Goal: Task Accomplishment & Management: Use online tool/utility

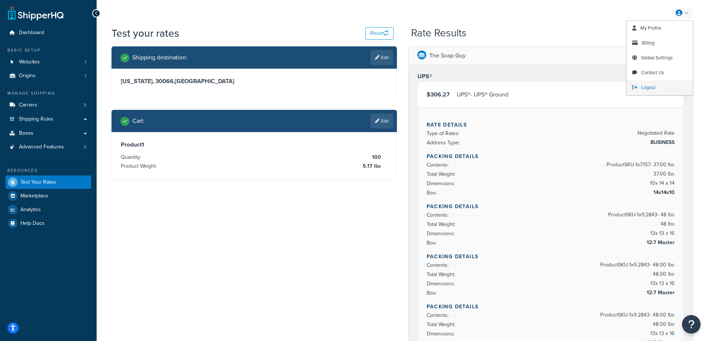
click at [650, 85] on span "Logout" at bounding box center [648, 87] width 14 height 7
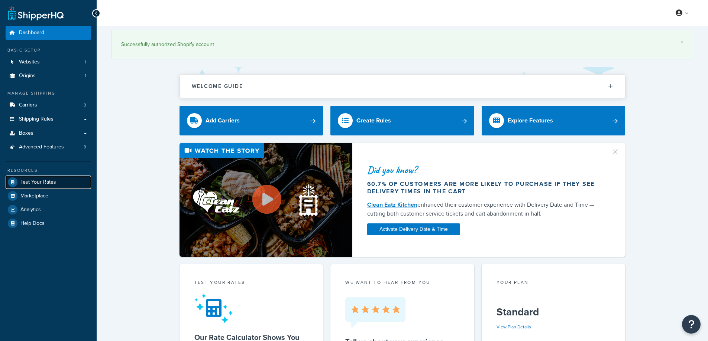
click at [43, 183] on span "Test Your Rates" at bounding box center [38, 182] width 36 height 6
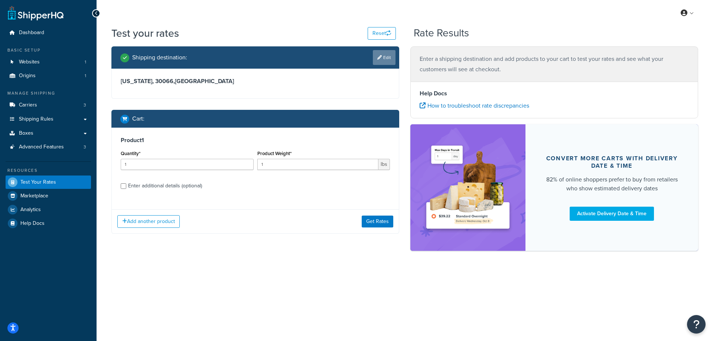
click at [386, 60] on link "Edit" at bounding box center [384, 57] width 23 height 15
select select "GA"
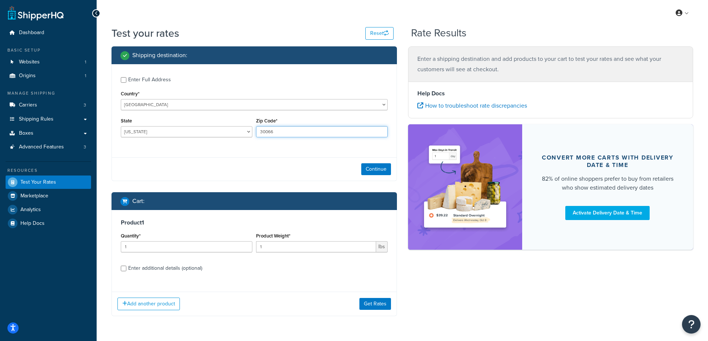
drag, startPoint x: 285, startPoint y: 133, endPoint x: 247, endPoint y: 132, distance: 37.5
click at [247, 132] on div "State Alabama Alaska American Samoa Arizona Arkansas Armed Forces Americas Arme…" at bounding box center [254, 129] width 271 height 27
paste input "90713"
type input "90713"
click at [174, 128] on select "Alabama Alaska American Samoa Arizona Arkansas Armed Forces Americas Armed Forc…" at bounding box center [187, 131] width 132 height 11
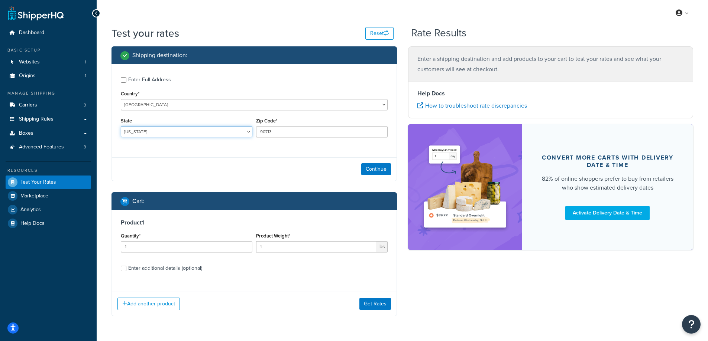
select select "CA"
click at [121, 126] on select "Alabama Alaska American Samoa Arizona Arkansas Armed Forces Americas Armed Forc…" at bounding box center [187, 131] width 132 height 11
click at [99, 140] on div "Test your rates Reset Rate Results Shipping destination : Enter Full Address Co…" at bounding box center [402, 186] width 611 height 320
click at [377, 169] on button "Continue" at bounding box center [376, 169] width 30 height 12
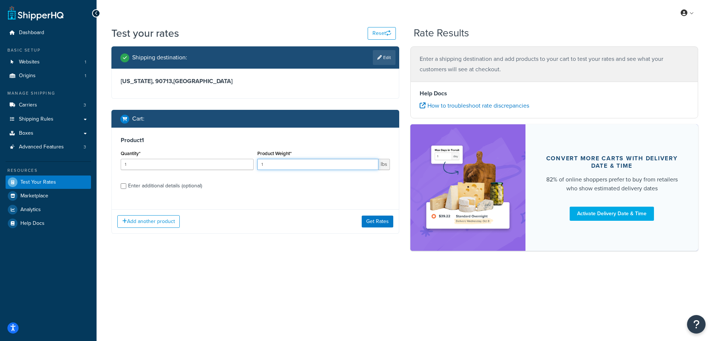
drag, startPoint x: 259, startPoint y: 162, endPoint x: 254, endPoint y: 162, distance: 5.6
click at [254, 162] on div "Quantity* 1 Product Weight* 1 lbs" at bounding box center [255, 162] width 273 height 27
paste input "0.36"
type input "0.36"
click at [182, 164] on input "1" at bounding box center [187, 164] width 133 height 11
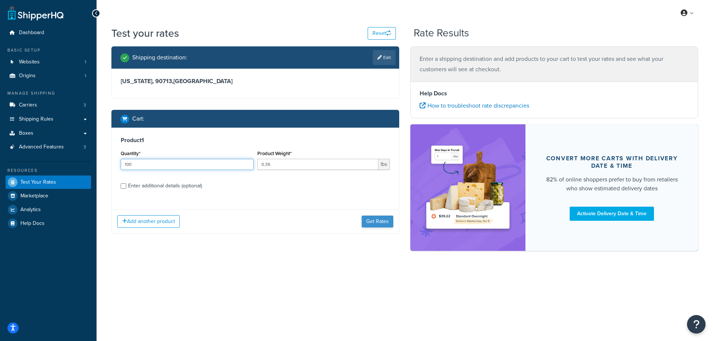
type input "100"
click at [384, 224] on button "Get Rates" at bounding box center [378, 222] width 32 height 12
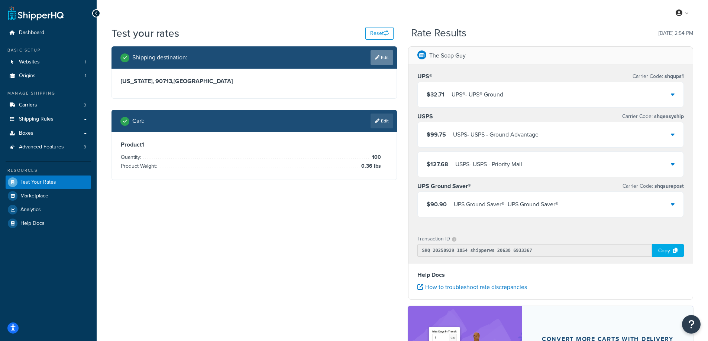
click at [382, 56] on link "Edit" at bounding box center [381, 57] width 23 height 15
select select "CA"
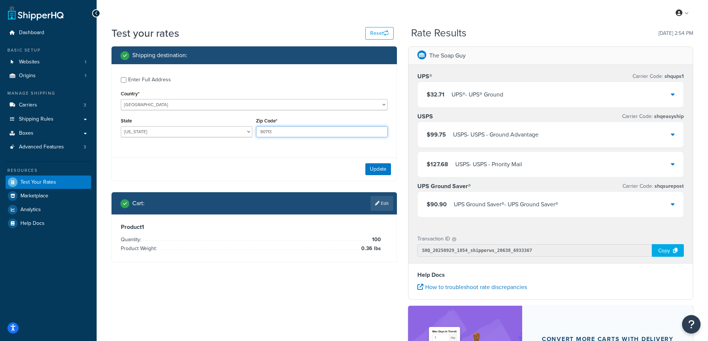
drag, startPoint x: 282, startPoint y: 130, endPoint x: 258, endPoint y: 130, distance: 23.8
click at [258, 130] on input "90713" at bounding box center [322, 131] width 132 height 11
paste input "87501"
type input "87501"
click at [224, 152] on div "Enter Full Address Country* United States United Kingdom Afghanistan Åland Isla…" at bounding box center [254, 108] width 285 height 88
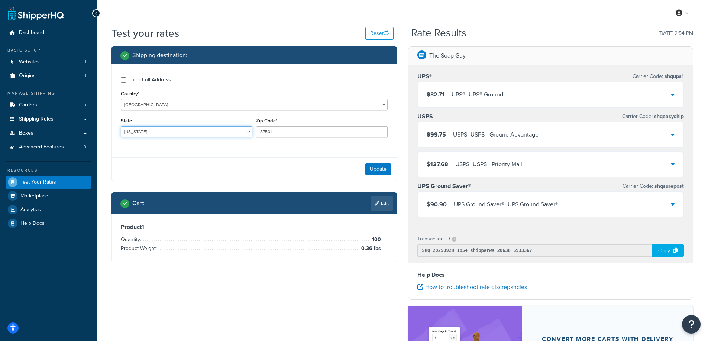
click at [154, 130] on select "Alabama Alaska American Samoa Arizona Arkansas Armed Forces Americas Armed Forc…" at bounding box center [187, 131] width 132 height 11
select select "NM"
click at [121, 126] on select "Alabama Alaska American Samoa Arizona Arkansas Armed Forces Americas Armed Forc…" at bounding box center [187, 131] width 132 height 11
click at [128, 145] on div "Enter Full Address Country* United States United Kingdom Afghanistan Åland Isla…" at bounding box center [254, 108] width 285 height 88
click at [378, 171] on button "Update" at bounding box center [378, 169] width 26 height 12
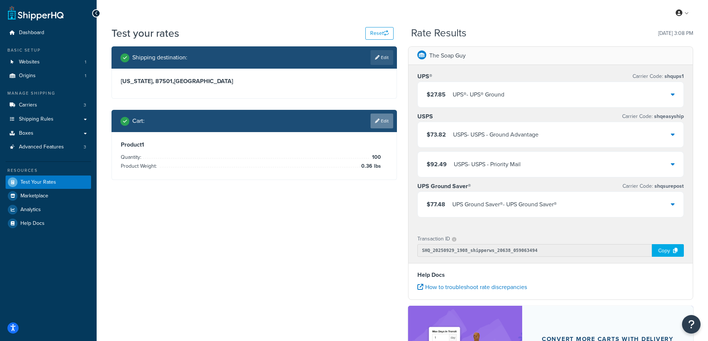
click at [385, 119] on link "Edit" at bounding box center [381, 121] width 23 height 15
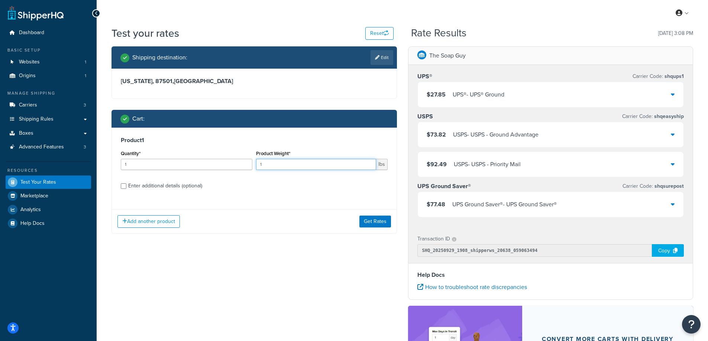
drag, startPoint x: 255, startPoint y: 165, endPoint x: 234, endPoint y: 165, distance: 21.6
click at [234, 165] on div "Quantity* 1 Product Weight* 1 lbs" at bounding box center [254, 162] width 271 height 27
paste input "0.89"
type input "0.89"
click at [152, 157] on div "Quantity* 1" at bounding box center [187, 160] width 132 height 22
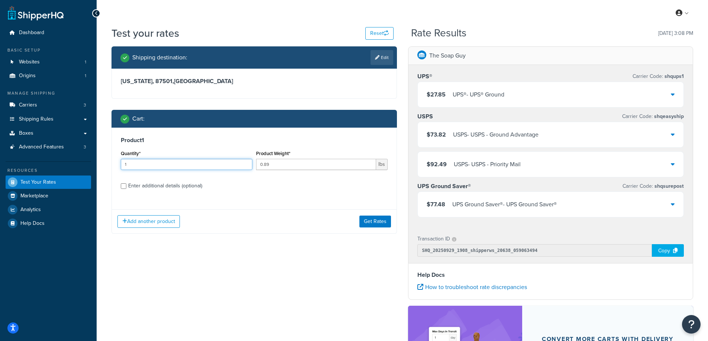
click at [147, 166] on input "1" at bounding box center [187, 164] width 132 height 11
type input "100"
click at [383, 221] on button "Get Rates" at bounding box center [375, 222] width 32 height 12
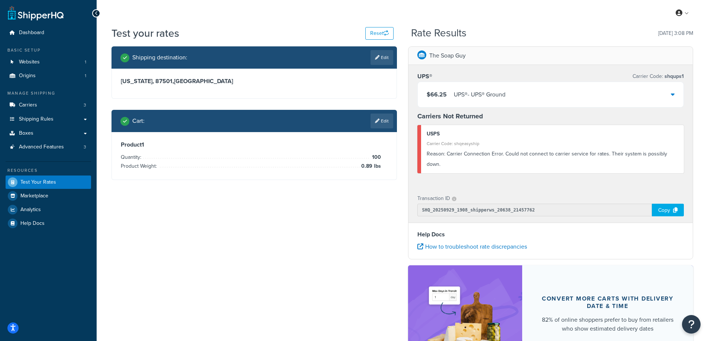
click at [381, 56] on link "Edit" at bounding box center [381, 57] width 23 height 15
select select "NM"
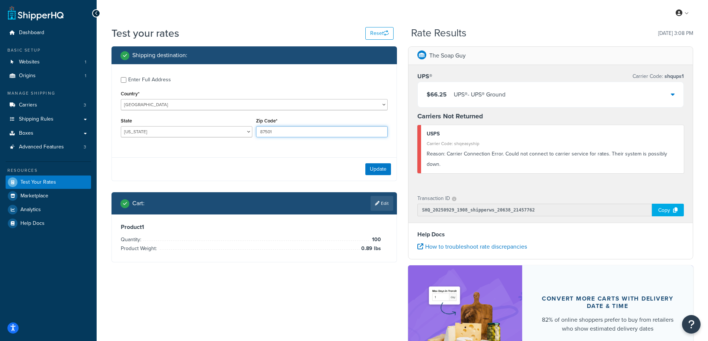
drag, startPoint x: 273, startPoint y: 130, endPoint x: 253, endPoint y: 130, distance: 20.4
click at [253, 130] on div "State Alabama Alaska American Samoa Arizona Arkansas Armed Forces Americas Arme…" at bounding box center [254, 129] width 271 height 27
paste input "37722"
type input "37722"
click at [222, 148] on div "Enter Full Address Country* United States United Kingdom Afghanistan Åland Isla…" at bounding box center [254, 108] width 285 height 88
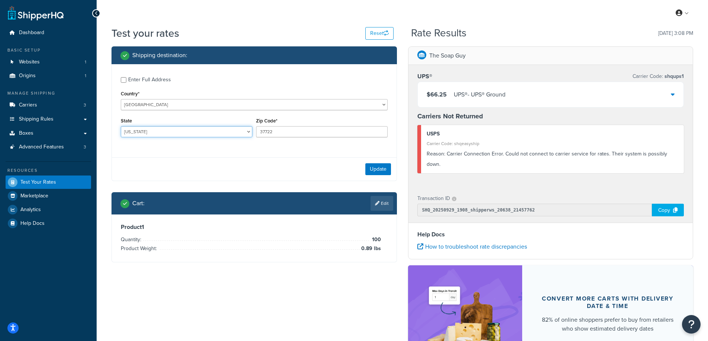
click at [152, 129] on select "Alabama Alaska American Samoa Arizona Arkansas Armed Forces Americas Armed Forc…" at bounding box center [187, 131] width 132 height 11
select select "TN"
click at [121, 126] on select "Alabama Alaska American Samoa Arizona Arkansas Armed Forces Americas Armed Forc…" at bounding box center [187, 131] width 132 height 11
click at [122, 296] on div "Shipping destination : Enter Full Address Country* United States United Kingdom…" at bounding box center [402, 222] width 593 height 352
click at [380, 169] on button "Update" at bounding box center [378, 169] width 26 height 12
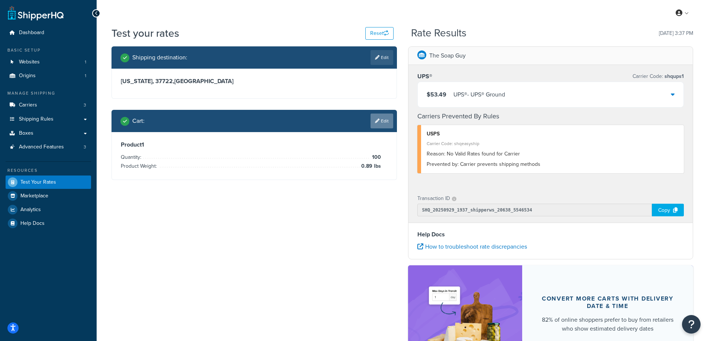
click at [378, 121] on icon at bounding box center [377, 121] width 4 height 4
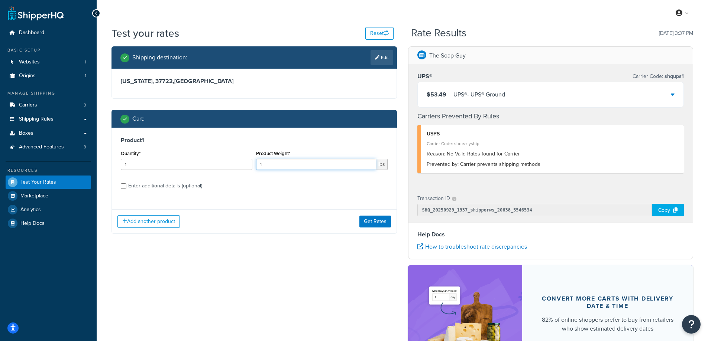
drag, startPoint x: 272, startPoint y: 165, endPoint x: 250, endPoint y: 168, distance: 22.1
click at [250, 168] on div "Quantity* 1 Product Weight* 1 lbs" at bounding box center [254, 162] width 271 height 27
paste input ".66"
type input "1.66"
drag, startPoint x: 148, startPoint y: 166, endPoint x: 113, endPoint y: 165, distance: 35.7
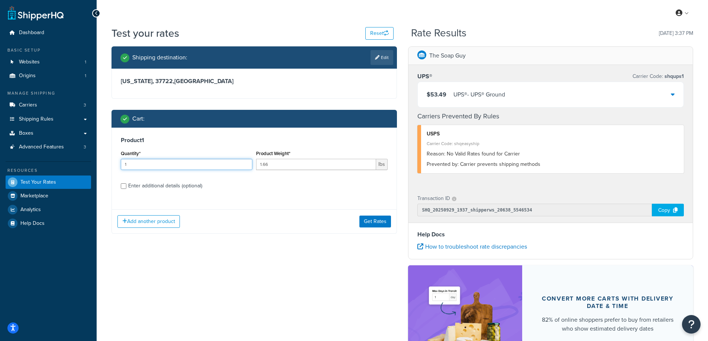
click at [113, 165] on div "Product 1 Quantity* 1 Product Weight* 1.66 lbs Enter additional details (option…" at bounding box center [254, 166] width 285 height 76
type input "100"
click at [378, 224] on button "Get Rates" at bounding box center [375, 222] width 32 height 12
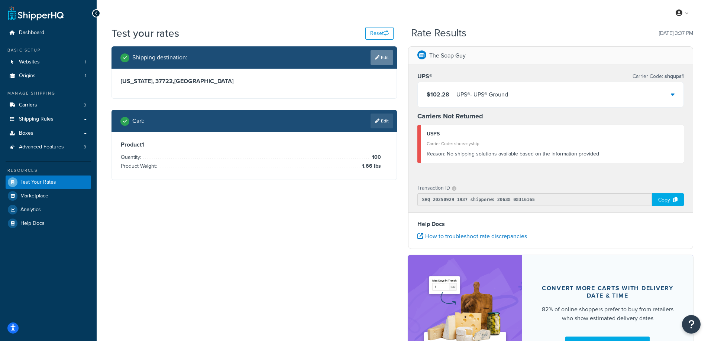
click at [385, 59] on link "Edit" at bounding box center [381, 57] width 23 height 15
select select "TN"
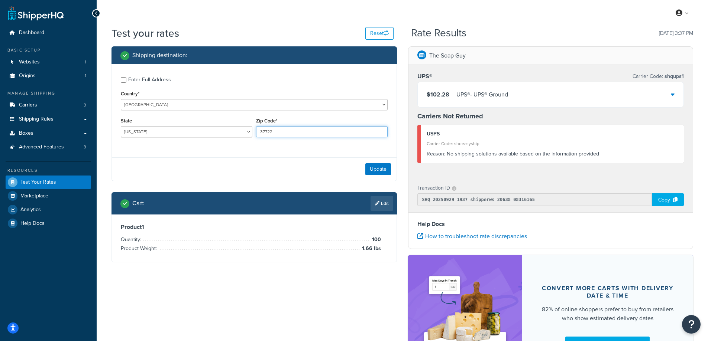
drag, startPoint x: 281, startPoint y: 133, endPoint x: 254, endPoint y: 133, distance: 26.4
click at [254, 133] on div "Zip Code* 37722" at bounding box center [321, 129] width 135 height 27
paste input "93274"
type input "93274"
click at [215, 147] on div "Enter Full Address Country* United States United Kingdom Afghanistan Åland Isla…" at bounding box center [254, 108] width 285 height 88
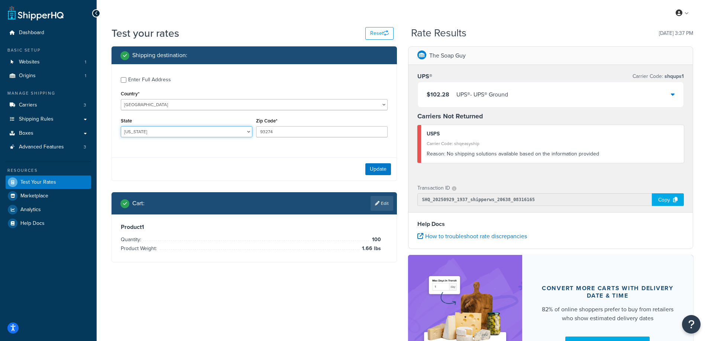
click at [135, 130] on select "Alabama Alaska American Samoa Arizona Arkansas Armed Forces Americas Armed Forc…" at bounding box center [187, 131] width 132 height 11
select select "CA"
click at [121, 126] on select "Alabama Alaska American Samoa Arizona Arkansas Armed Forces Americas Armed Forc…" at bounding box center [187, 131] width 132 height 11
click at [101, 238] on div "Test your rates Reset Rate Results 09/29/2025, 3:37 PM Shipping destination : E…" at bounding box center [402, 216] width 611 height 381
click at [374, 163] on div "Update" at bounding box center [254, 169] width 285 height 23
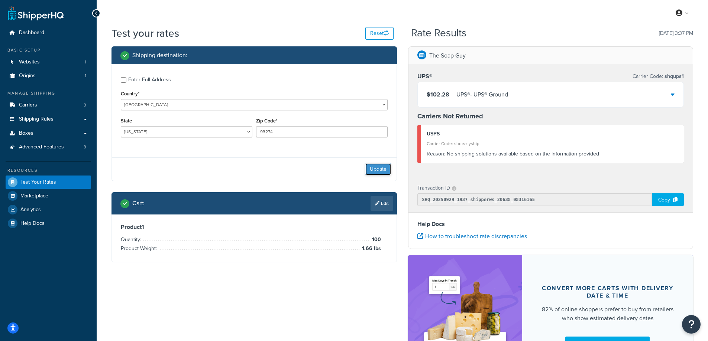
click at [375, 166] on button "Update" at bounding box center [378, 169] width 26 height 12
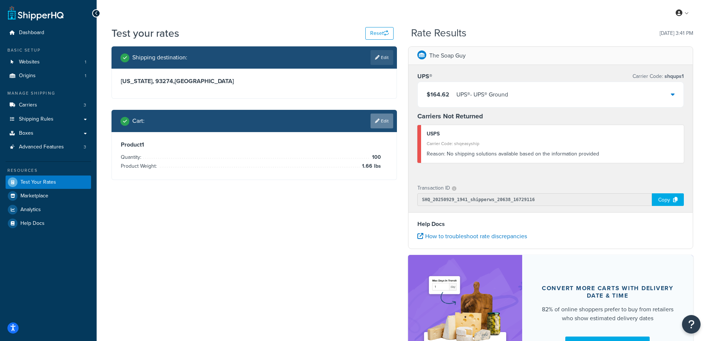
click at [385, 122] on link "Edit" at bounding box center [381, 121] width 23 height 15
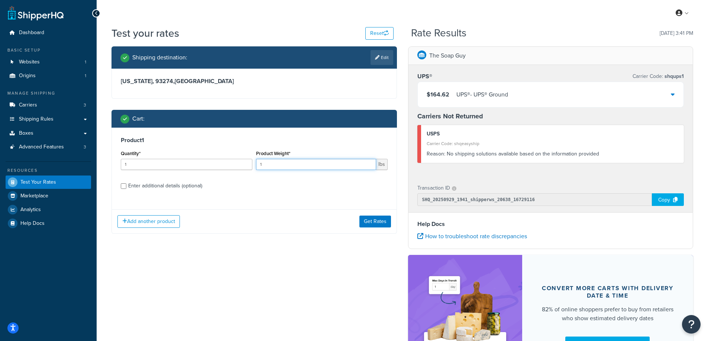
drag, startPoint x: 275, startPoint y: 165, endPoint x: 243, endPoint y: 163, distance: 31.6
click at [243, 163] on div "Quantity* 1 Product Weight* 1 lbs" at bounding box center [254, 162] width 271 height 27
paste input "0.04"
type input "0.04"
click at [152, 159] on input "1" at bounding box center [187, 164] width 132 height 11
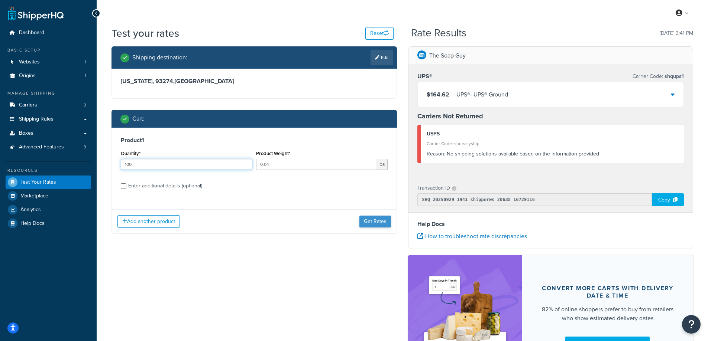
type input "100"
click at [367, 220] on button "Get Rates" at bounding box center [375, 222] width 32 height 12
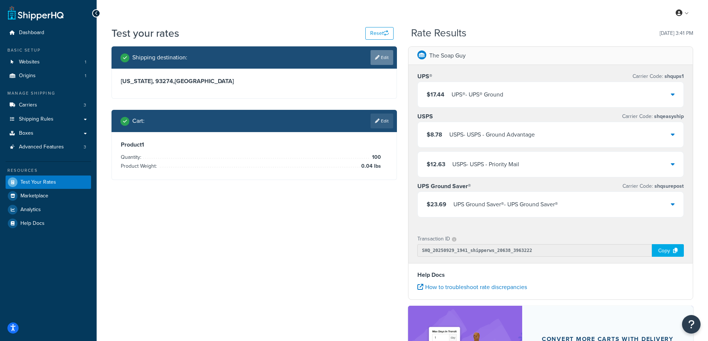
click at [382, 59] on link "Edit" at bounding box center [381, 57] width 23 height 15
select select "CA"
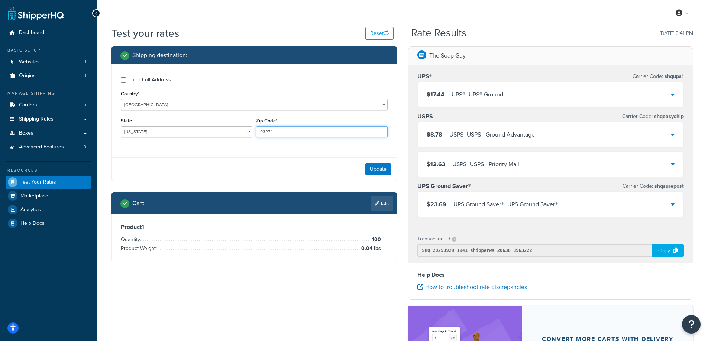
drag, startPoint x: 291, startPoint y: 131, endPoint x: 260, endPoint y: 131, distance: 30.5
click at [260, 131] on input "93274" at bounding box center [322, 131] width 132 height 11
paste input "4623"
type input "46234"
click at [166, 133] on select "Alabama Alaska American Samoa Arizona Arkansas Armed Forces Americas Armed Forc…" at bounding box center [187, 131] width 132 height 11
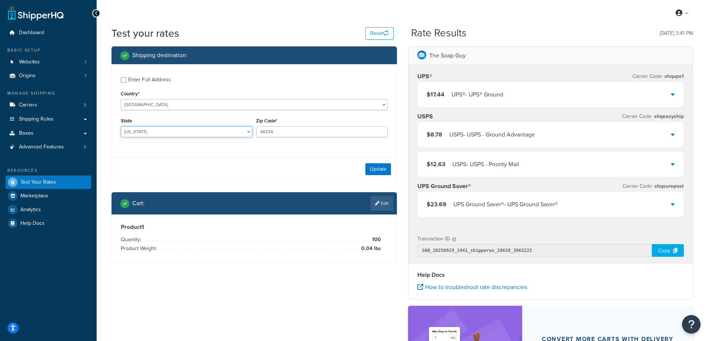
select select "IN"
click at [121, 126] on select "Alabama Alaska American Samoa Arizona Arkansas Armed Forces Americas Armed Forc…" at bounding box center [187, 131] width 132 height 11
click at [103, 184] on div "Test your rates Reset Rate Results 09/29/2025, 3:41 PM Shipping destination : E…" at bounding box center [402, 242] width 611 height 432
click at [383, 168] on button "Update" at bounding box center [378, 169] width 26 height 12
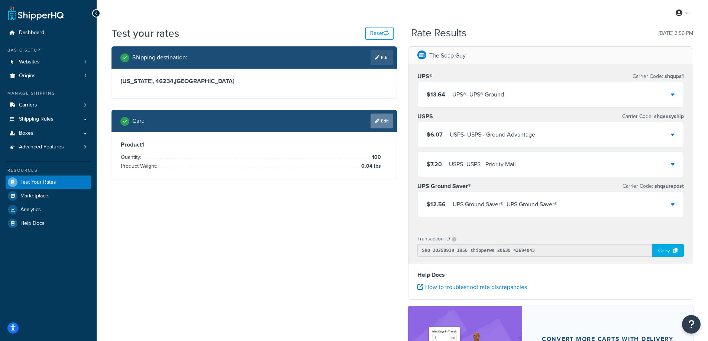
click at [382, 121] on link "Edit" at bounding box center [381, 121] width 23 height 15
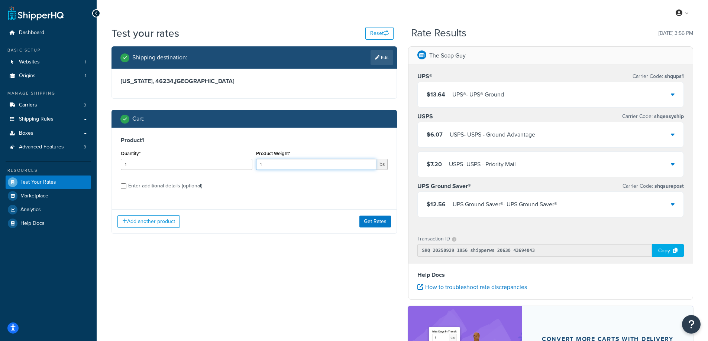
drag, startPoint x: 316, startPoint y: 163, endPoint x: 246, endPoint y: 168, distance: 70.4
click at [246, 168] on div "Quantity* 1 Product Weight* 1 lbs" at bounding box center [254, 162] width 271 height 27
paste input "5.02"
type input "5.02"
click at [132, 164] on input "1" at bounding box center [187, 164] width 132 height 11
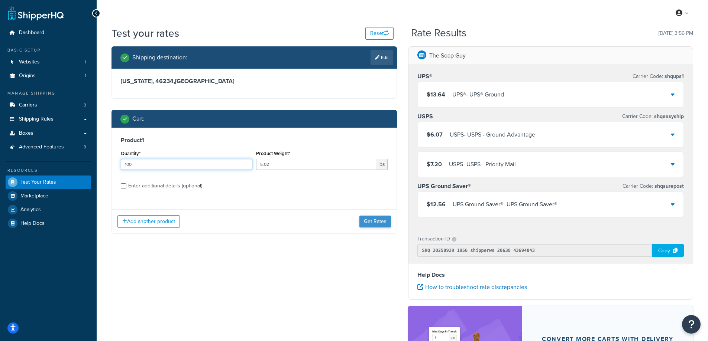
type input "100"
click at [372, 224] on button "Get Rates" at bounding box center [375, 222] width 32 height 12
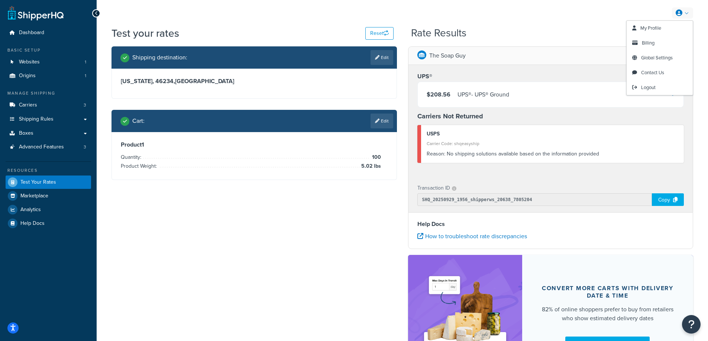
click at [687, 13] on link at bounding box center [682, 12] width 21 height 11
click at [645, 87] on span "Logout" at bounding box center [648, 87] width 14 height 7
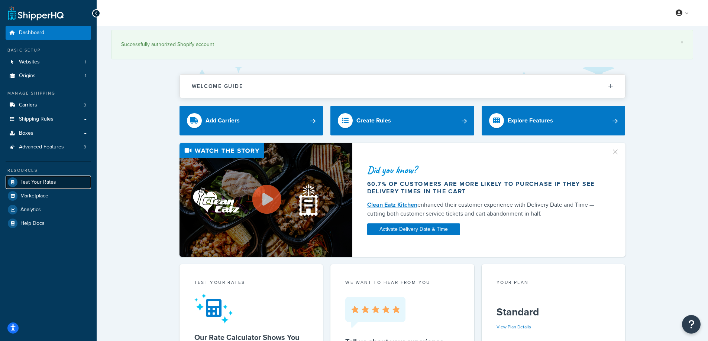
click at [32, 183] on span "Test Your Rates" at bounding box center [38, 182] width 36 height 6
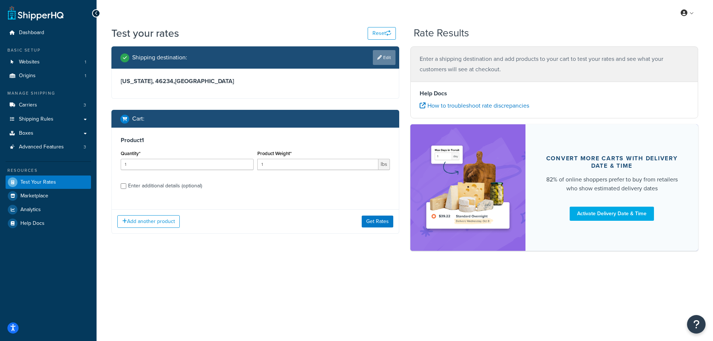
click at [391, 51] on link "Edit" at bounding box center [384, 57] width 23 height 15
select select "IN"
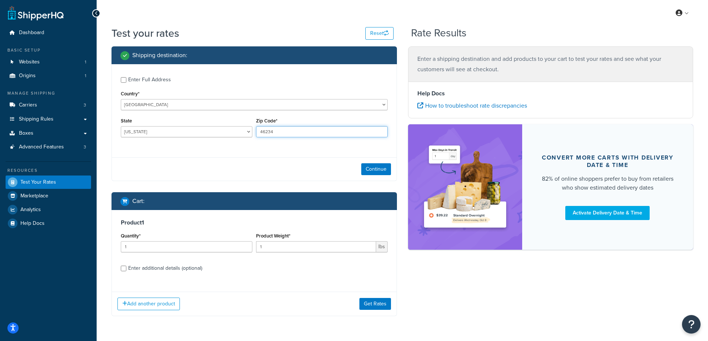
drag, startPoint x: 282, startPoint y: 131, endPoint x: 255, endPoint y: 131, distance: 27.1
click at [255, 131] on div "Zip Code* 46234" at bounding box center [321, 129] width 135 height 27
paste input "80907"
type input "80907"
click at [218, 150] on div "Enter Full Address Country* United States United Kingdom Afghanistan Åland Isla…" at bounding box center [254, 108] width 285 height 88
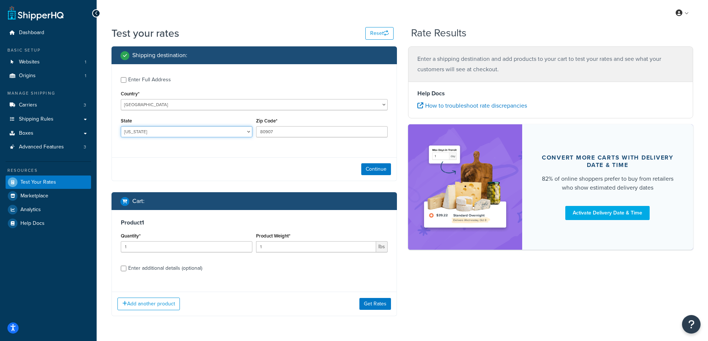
click at [155, 132] on select "Alabama Alaska American Samoa Arizona Arkansas Armed Forces Americas Armed Forc…" at bounding box center [187, 131] width 132 height 11
select select "CO"
click at [121, 126] on select "Alabama Alaska American Samoa Arizona Arkansas Armed Forces Americas Armed Forc…" at bounding box center [187, 131] width 132 height 11
click at [103, 141] on div "Test your rates Reset Rate Results Shipping destination : Enter Full Address Co…" at bounding box center [402, 186] width 611 height 320
click at [378, 169] on button "Continue" at bounding box center [376, 169] width 30 height 12
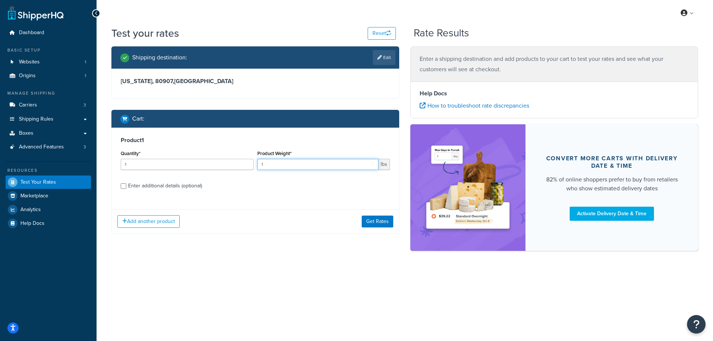
drag, startPoint x: 278, startPoint y: 163, endPoint x: 252, endPoint y: 163, distance: 26.0
click at [252, 163] on div "Quantity* 1 Product Weight* 1 lbs" at bounding box center [255, 162] width 273 height 27
paste input "0.96"
type input "0.96"
click at [194, 163] on input "1" at bounding box center [187, 164] width 133 height 11
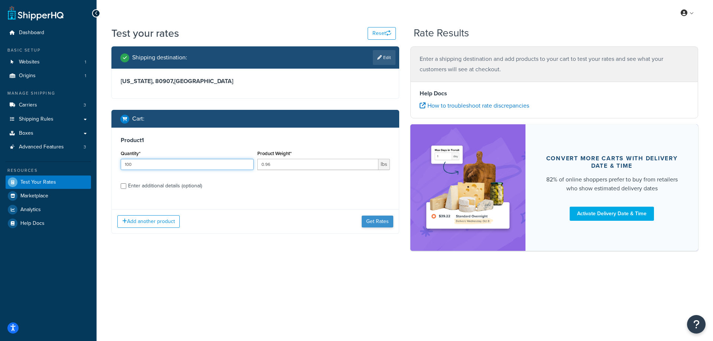
type input "100"
click at [379, 224] on button "Get Rates" at bounding box center [378, 222] width 32 height 12
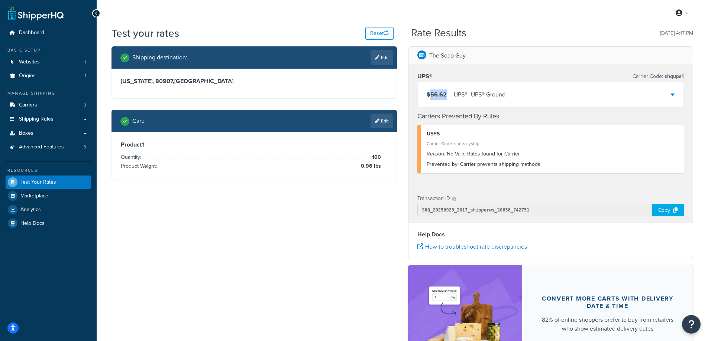
drag, startPoint x: 447, startPoint y: 94, endPoint x: 428, endPoint y: 95, distance: 19.0
click at [428, 95] on div "$56.62 UPS® - UPS® Ground" at bounding box center [466, 95] width 79 height 10
copy span "56.62"
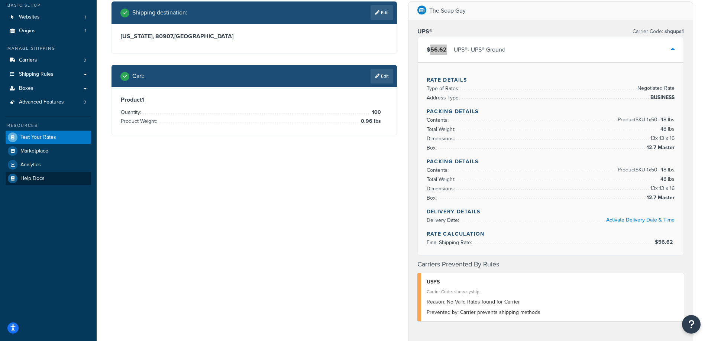
scroll to position [37, 0]
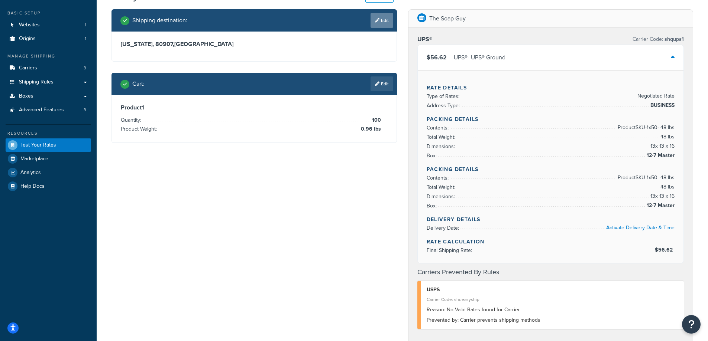
click at [379, 20] on link "Edit" at bounding box center [381, 20] width 23 height 15
select select "CO"
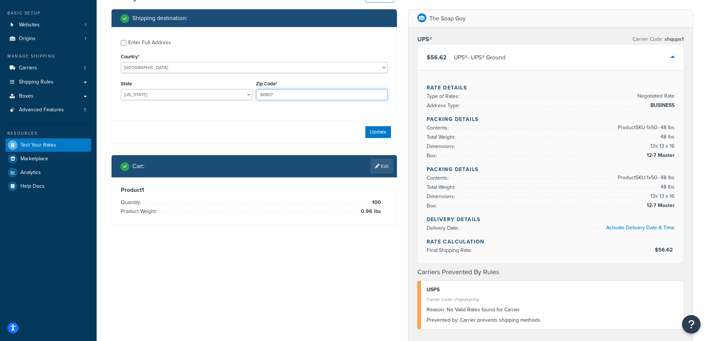
drag, startPoint x: 294, startPoint y: 94, endPoint x: 254, endPoint y: 94, distance: 40.1
click at [254, 94] on div "Zip Code* 80907" at bounding box center [321, 92] width 135 height 27
paste input "33040"
type input "33040"
click at [178, 90] on select "Alabama Alaska American Samoa Arizona Arkansas Armed Forces Americas Armed Forc…" at bounding box center [187, 94] width 132 height 11
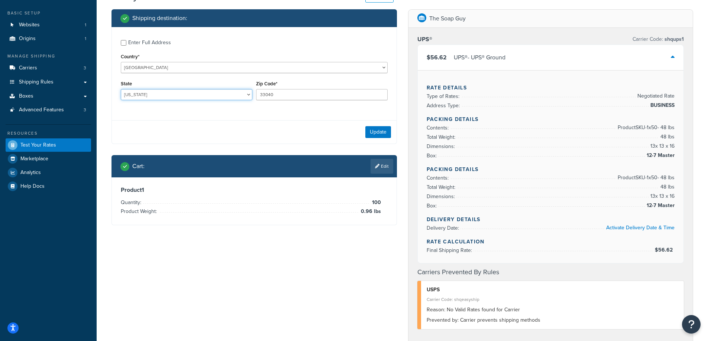
select select "FL"
click at [121, 89] on select "Alabama Alaska American Samoa Arizona Arkansas Armed Forces Americas Armed Forc…" at bounding box center [187, 94] width 132 height 11
click at [106, 128] on div "Shipping destination : Enter Full Address Country* United States United Kingdom…" at bounding box center [254, 122] width 297 height 227
click at [372, 135] on button "Update" at bounding box center [378, 132] width 26 height 12
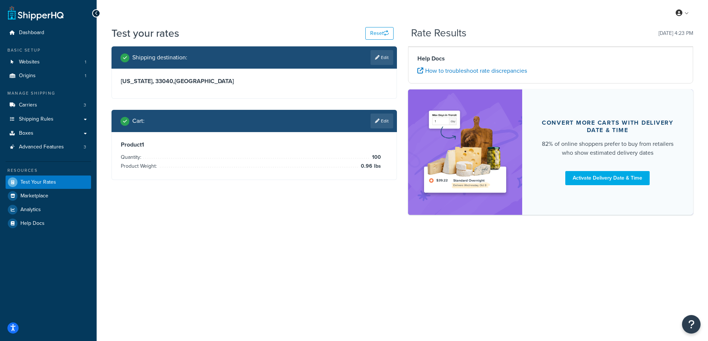
scroll to position [0, 0]
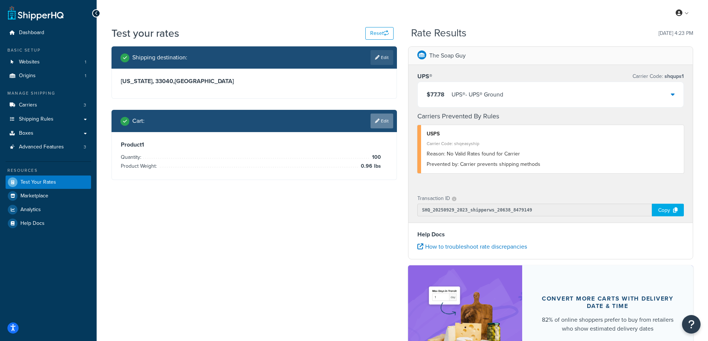
click at [390, 118] on link "Edit" at bounding box center [381, 121] width 23 height 15
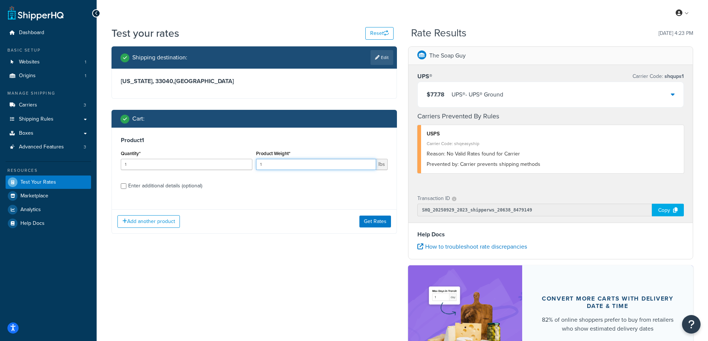
drag, startPoint x: 266, startPoint y: 165, endPoint x: 258, endPoint y: 163, distance: 8.3
click at [258, 163] on input "1" at bounding box center [316, 164] width 120 height 11
paste input ".03"
type input "1.03"
click at [174, 167] on input "1" at bounding box center [187, 164] width 132 height 11
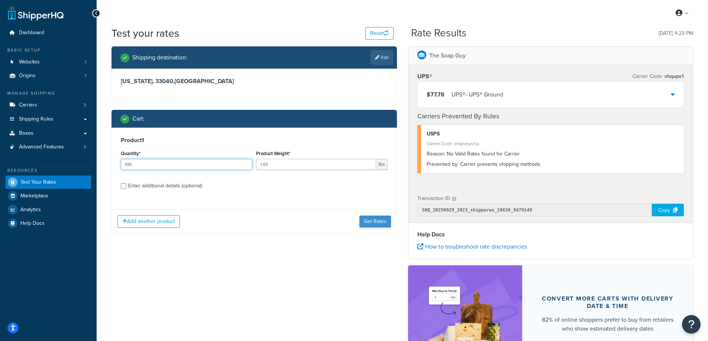
type input "100"
click at [376, 221] on button "Get Rates" at bounding box center [375, 222] width 32 height 12
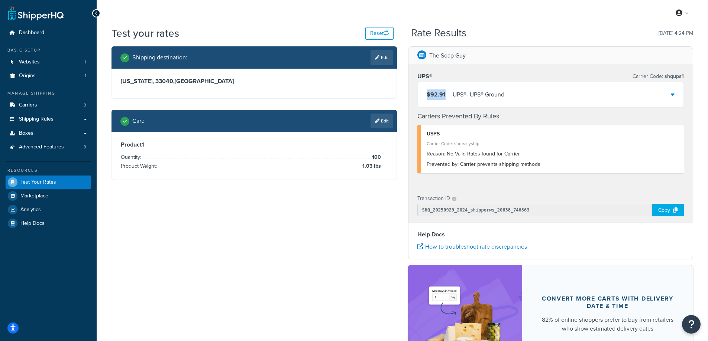
drag, startPoint x: 448, startPoint y: 94, endPoint x: 427, endPoint y: 95, distance: 21.6
click at [427, 95] on div "$92.91 UPS® - UPS® Ground" at bounding box center [466, 95] width 78 height 10
copy span "$92.91"
